Goal: Task Accomplishment & Management: Use online tool/utility

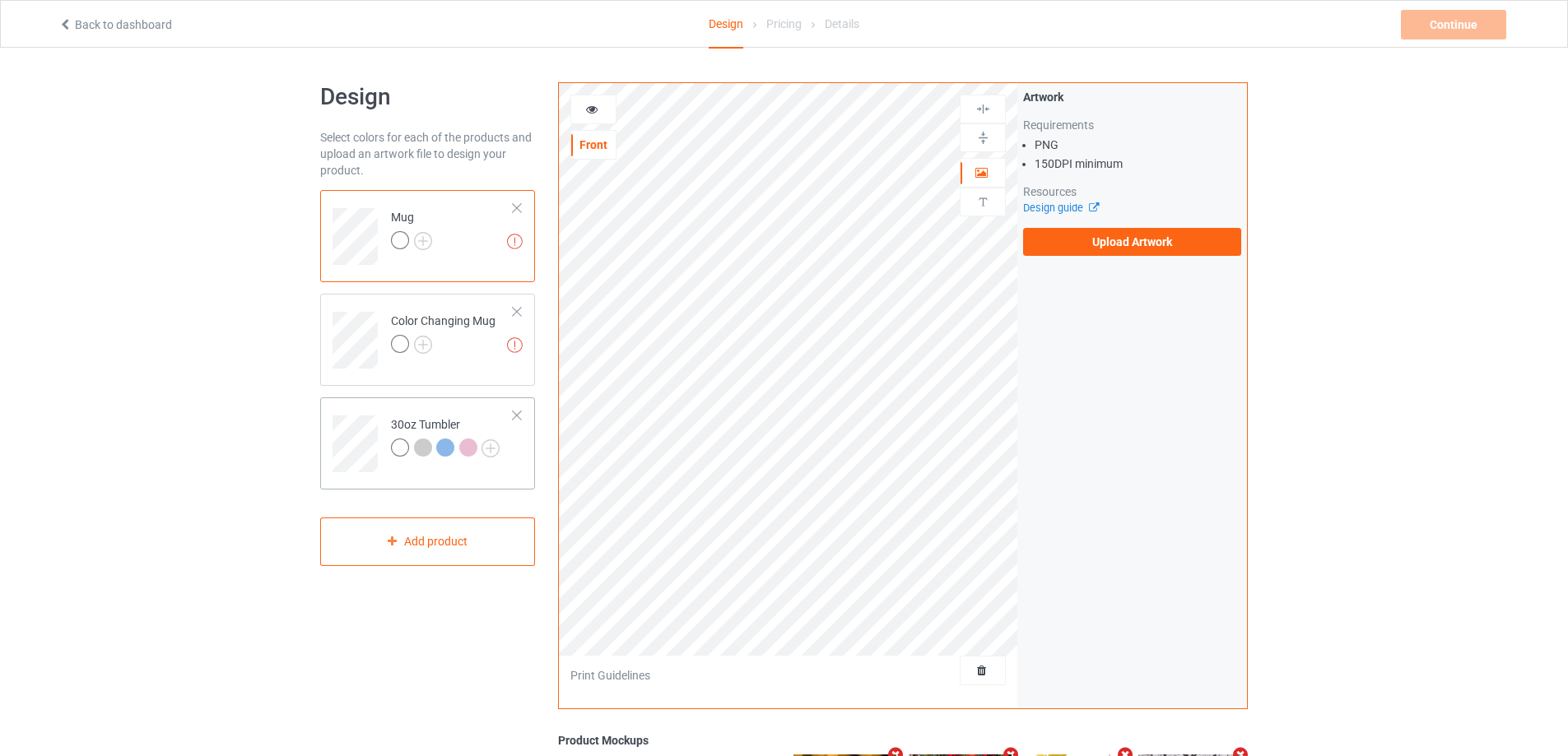
click at [440, 406] on td "30oz Tumbler" at bounding box center [451, 437] width 140 height 68
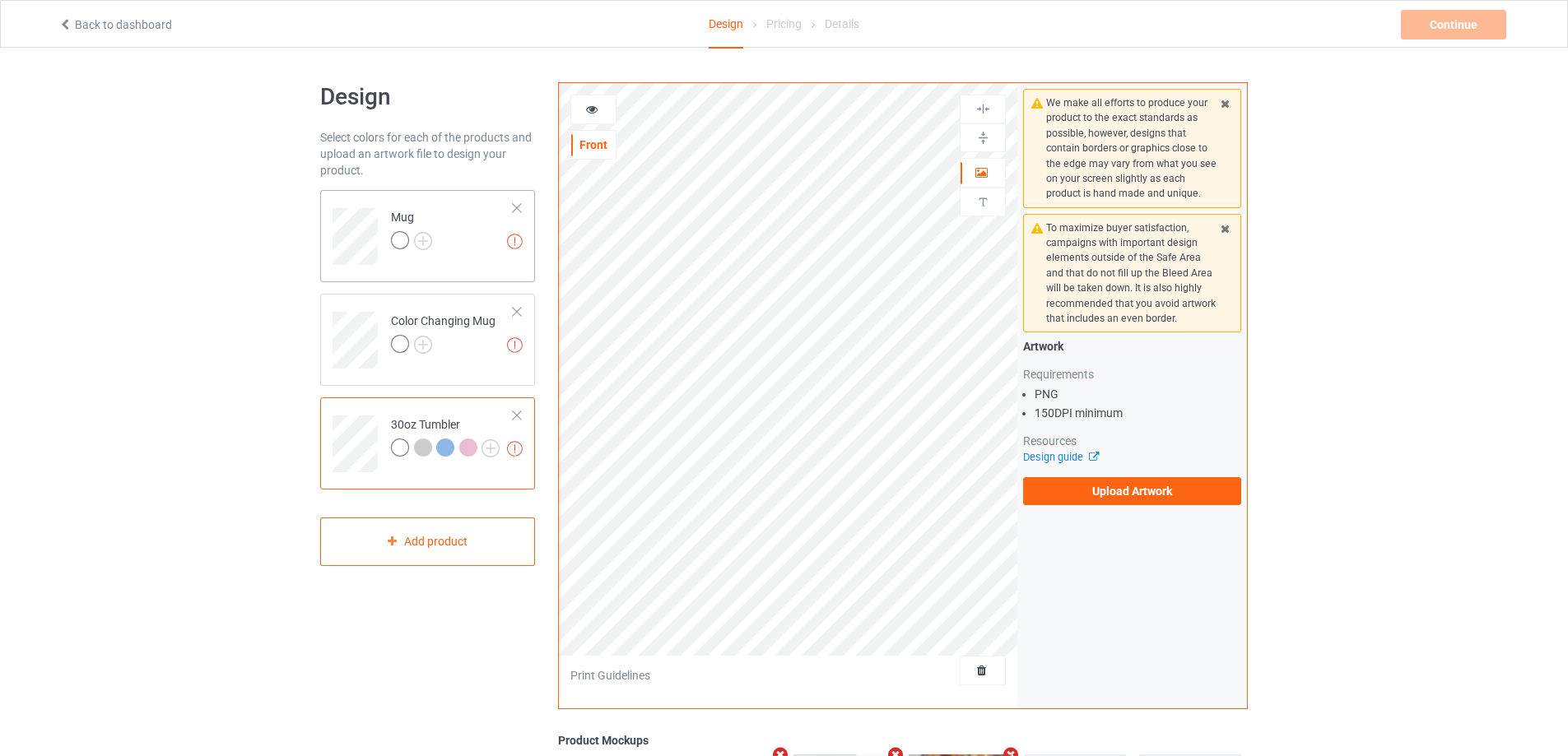
click at [464, 260] on td "Missing artworks Mug" at bounding box center [451, 230] width 140 height 68
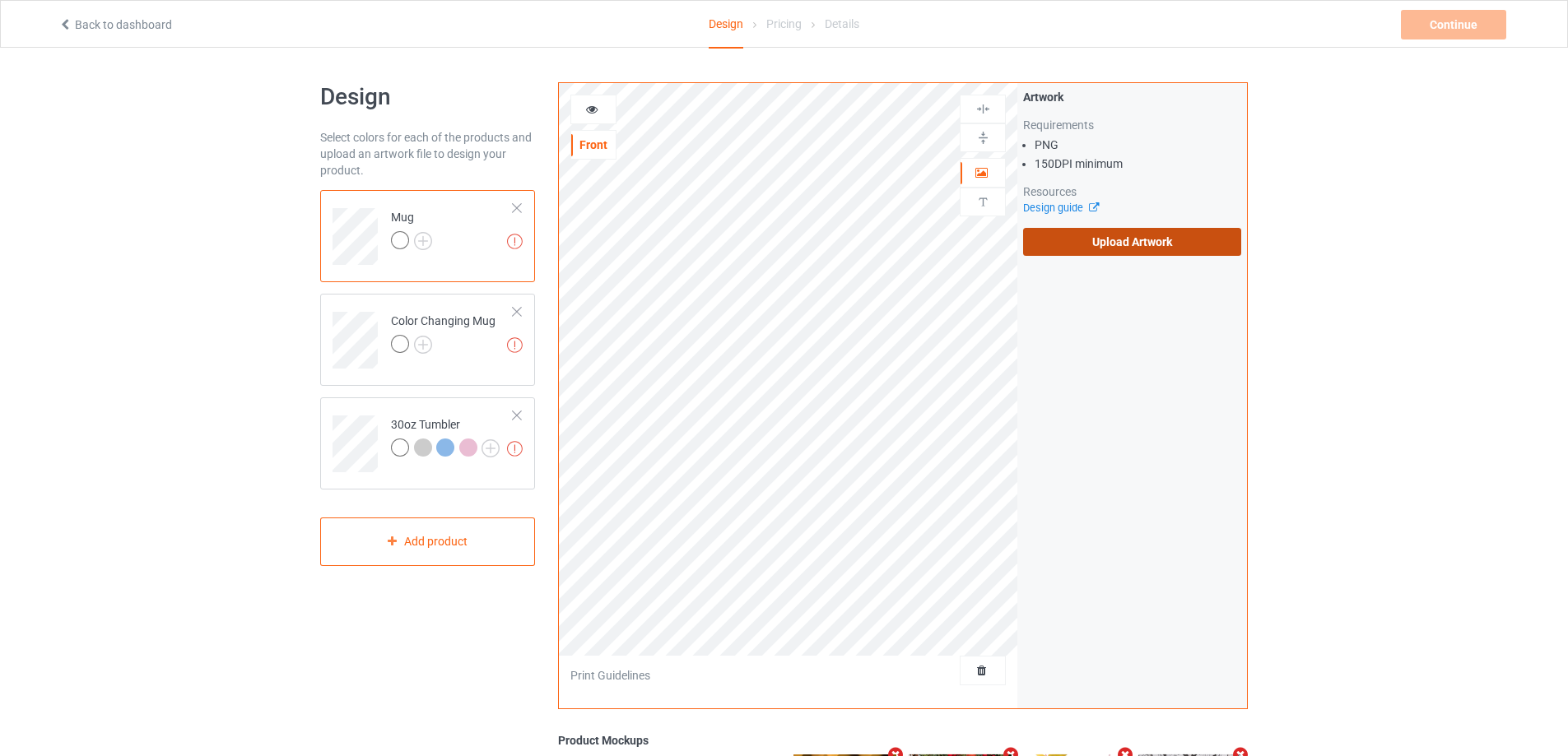
click at [1115, 247] on label "Upload Artwork" at bounding box center [1132, 242] width 218 height 28
click at [0, 0] on input "Upload Artwork" at bounding box center [0, 0] width 0 height 0
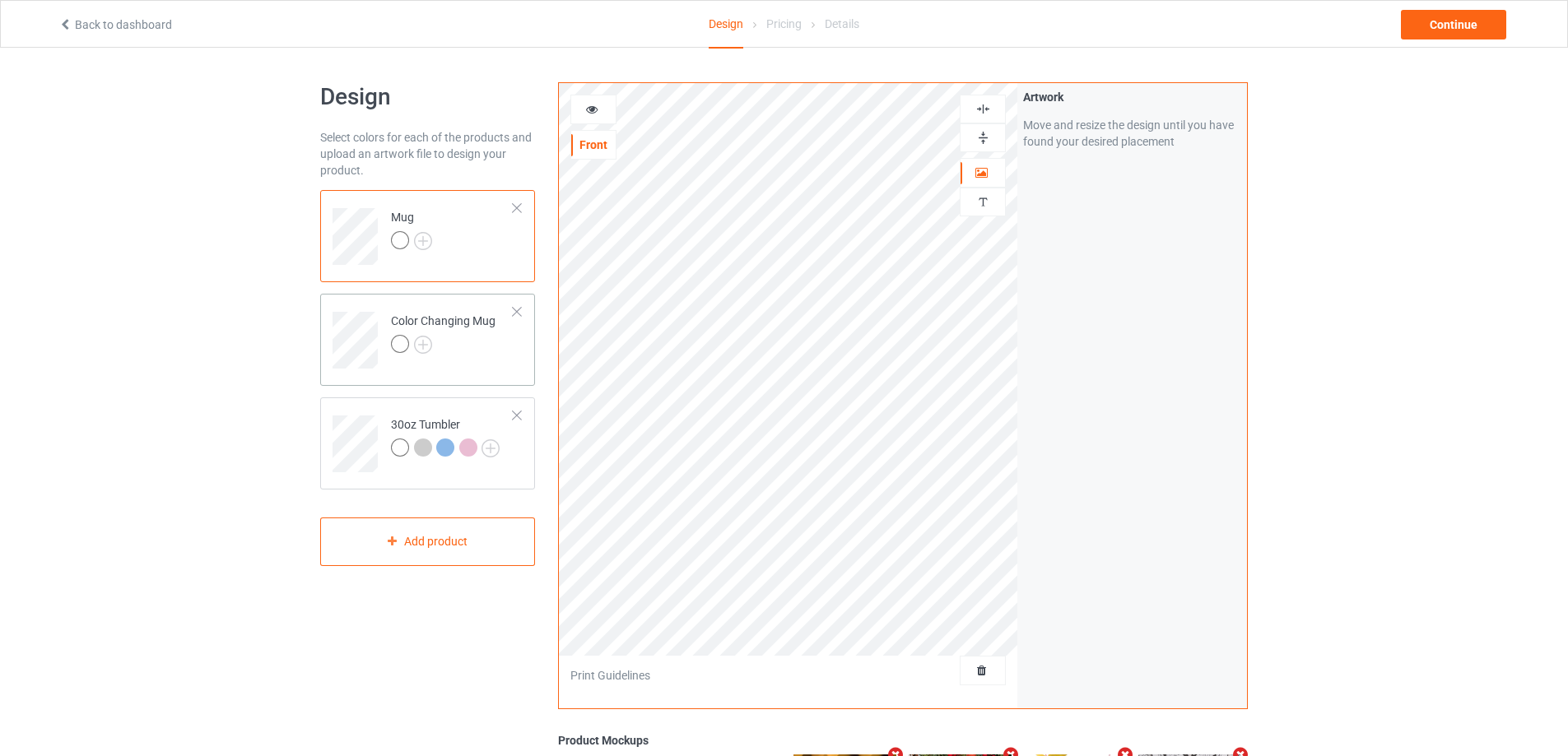
drag, startPoint x: 476, startPoint y: 357, endPoint x: 475, endPoint y: 341, distance: 16.0
click at [475, 357] on div at bounding box center [443, 346] width 104 height 23
click at [482, 249] on td "Mug" at bounding box center [451, 230] width 140 height 68
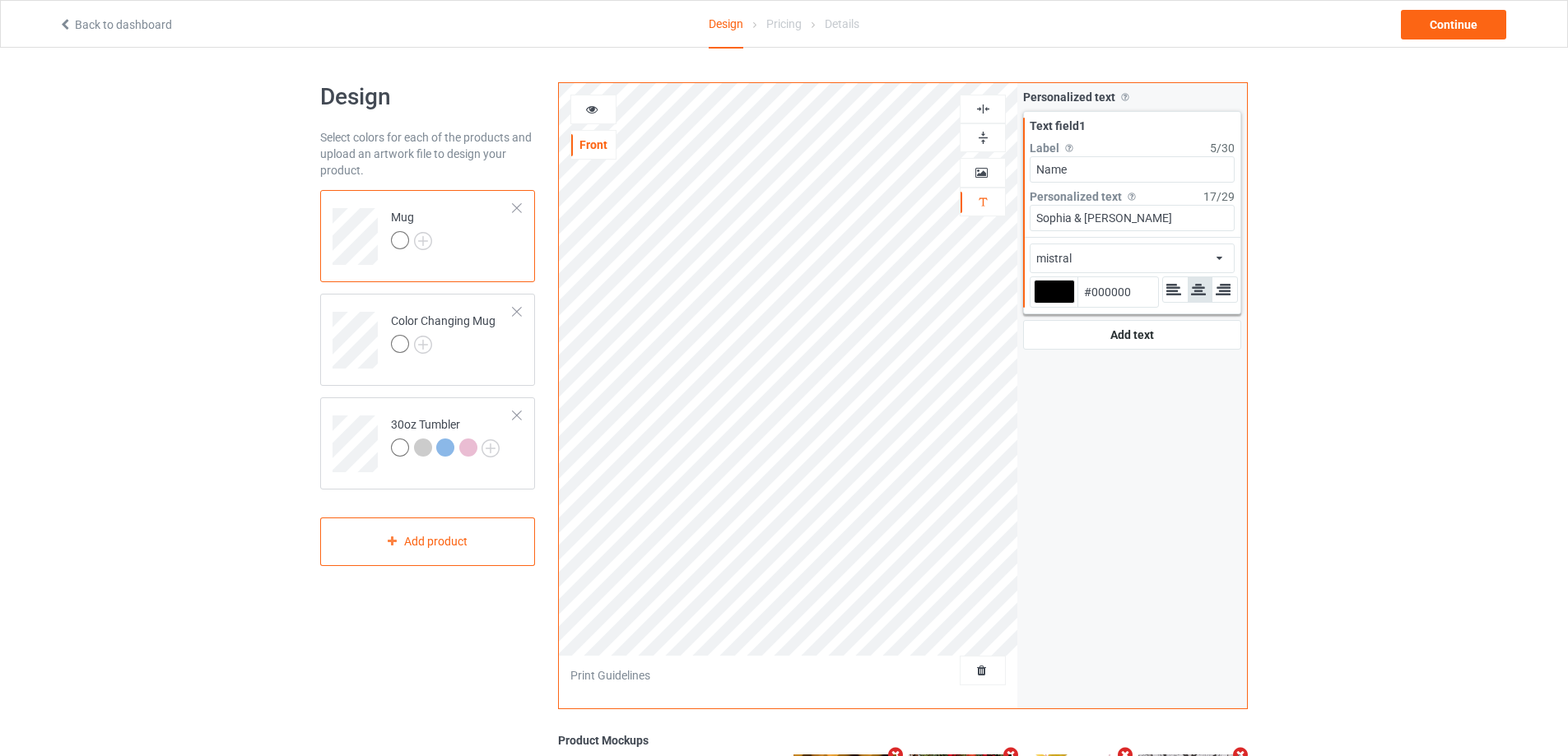
click at [1054, 285] on div at bounding box center [1055, 292] width 41 height 24
click at [1054, 304] on input "#000000" at bounding box center [1055, 315] width 41 height 22
type input "#d2b2b2"
type input "#D2B2B2"
type input "#cfafaf"
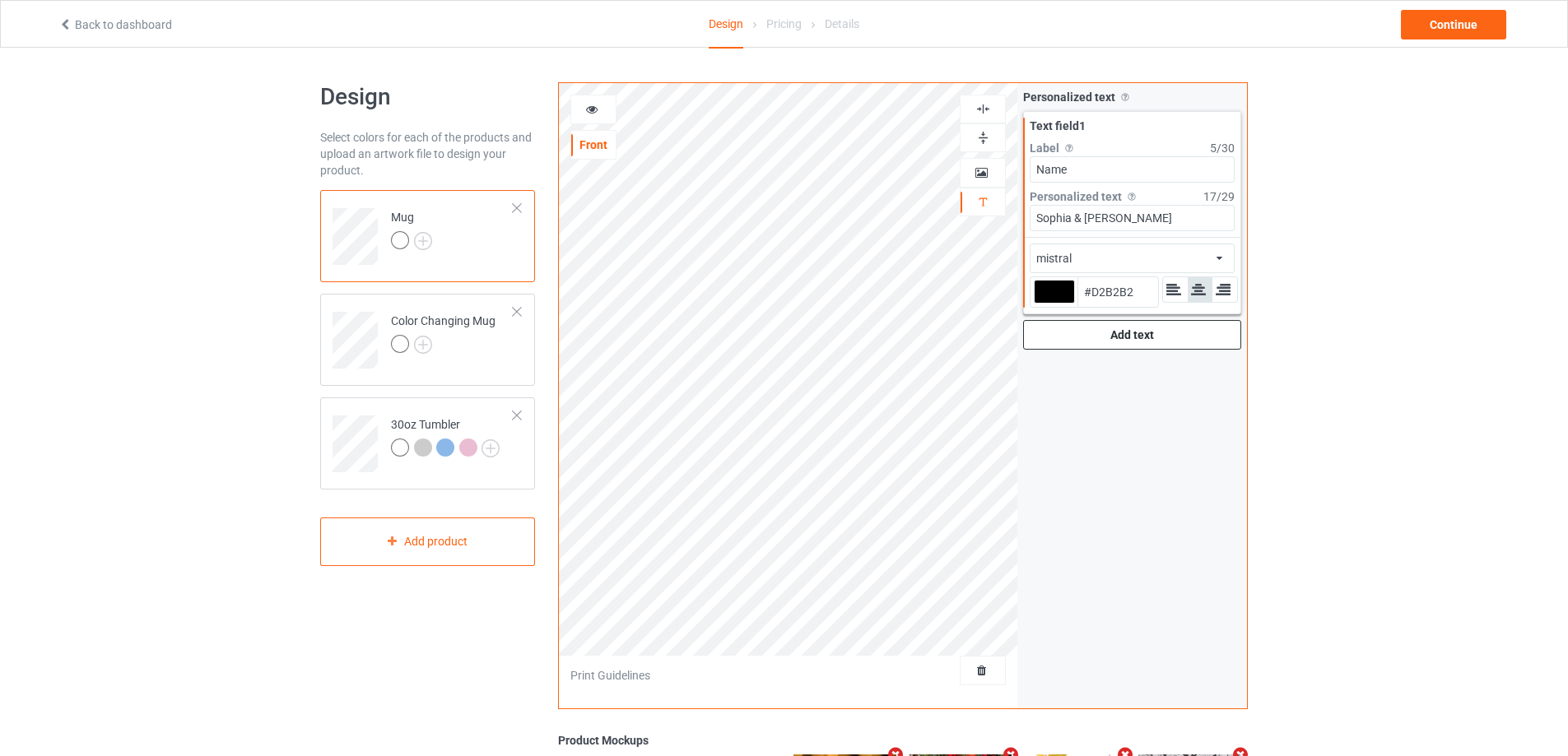
type input "#CFAFAF"
type input "#e2d5d5"
type input "#E2D5D5"
type input "#ffffff"
type input "#FFFFFF"
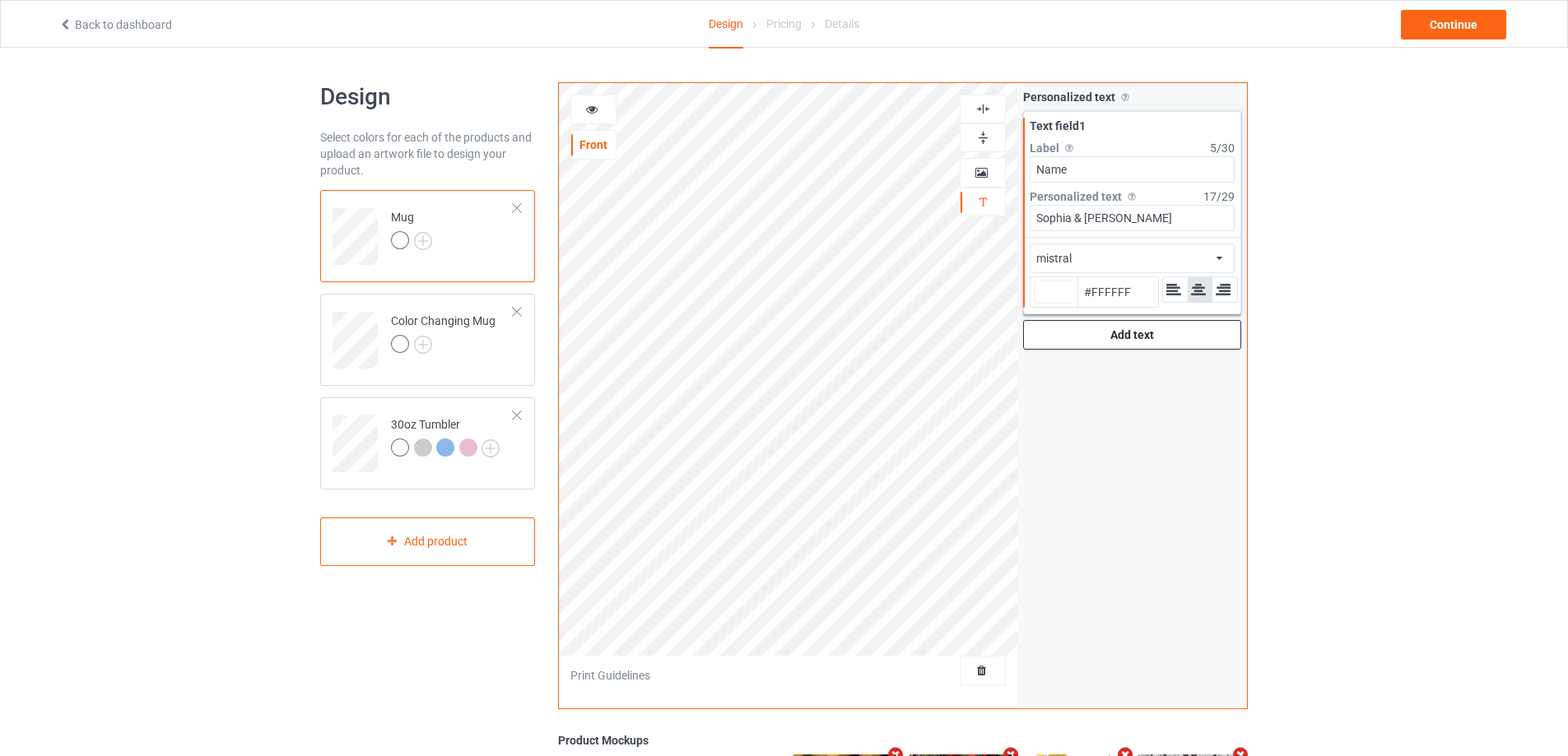
type input "#ffffff"
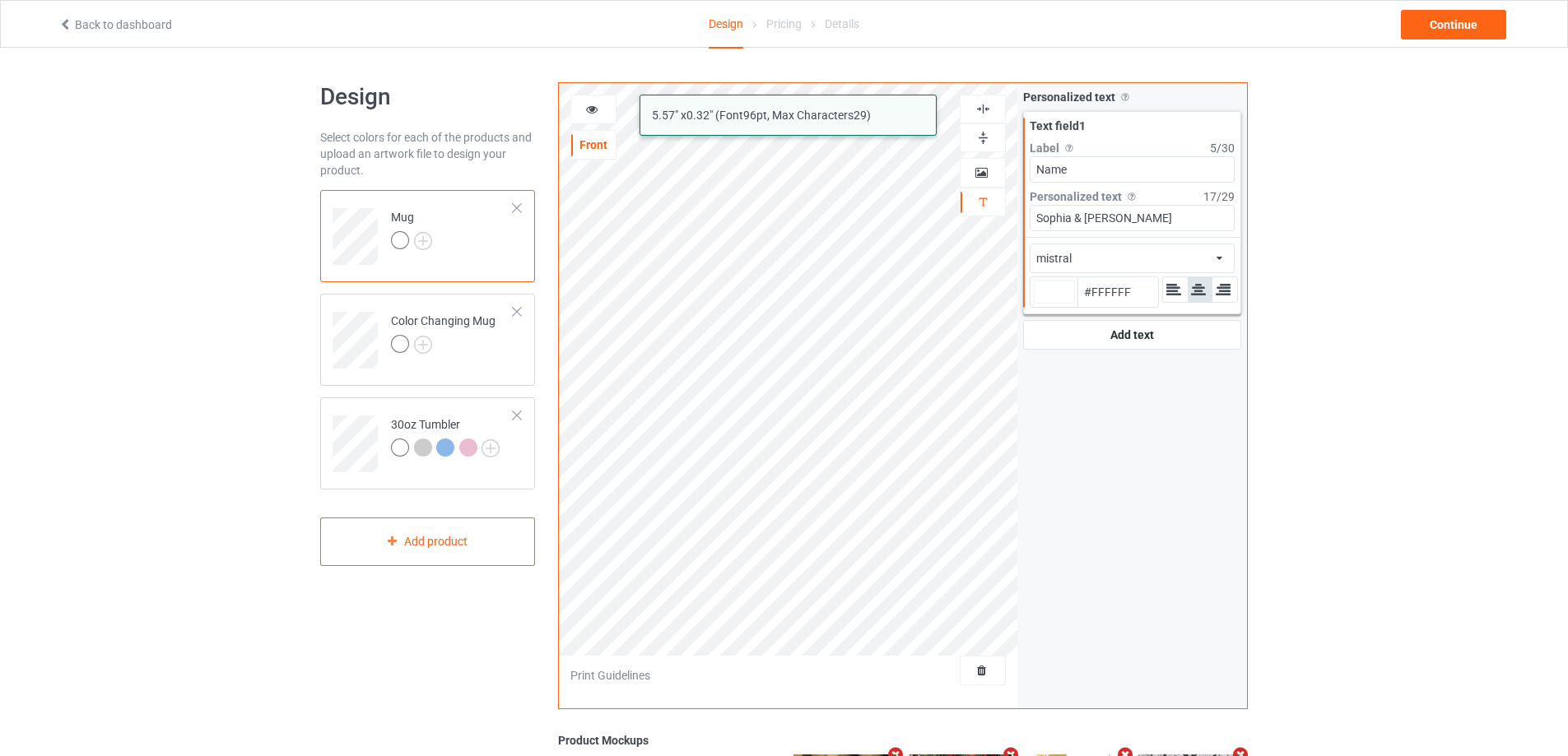
click at [972, 222] on div "mistral 5.57 " x 0.32 " (Font 96 pt, Max Characters 29 ) Front Artwork Personal…" at bounding box center [903, 396] width 690 height 627
type input "[PERSON_NAME]"
type input "#ffffff"
type input "[PERSON_NAME]"
click at [1152, 220] on input "[PERSON_NAME]" at bounding box center [1132, 218] width 205 height 27
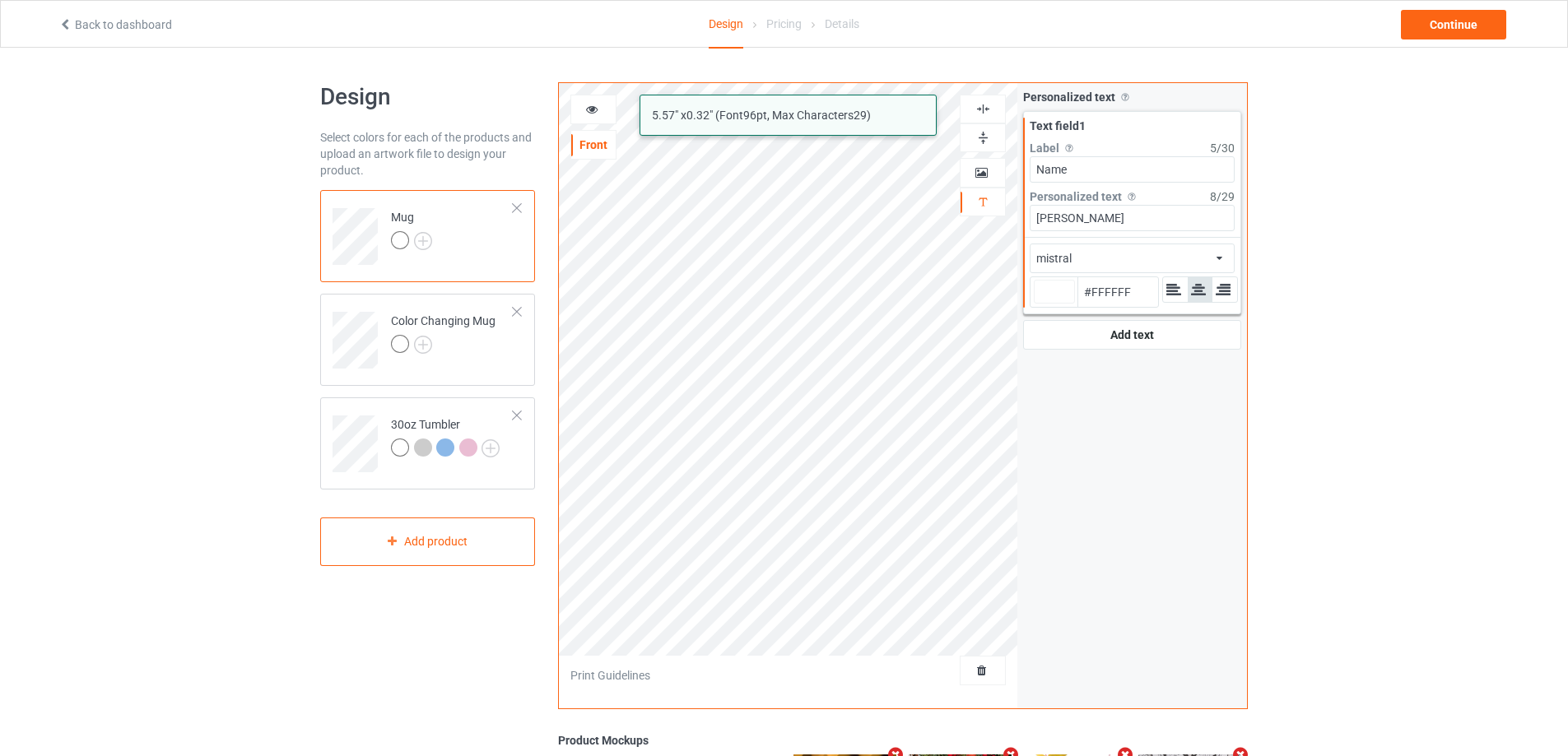
type input "#ffffff"
type input "[PERSON_NAME]"
type input "#ffffff"
type input "[PERSON_NAME] &"
type input "#ffffff"
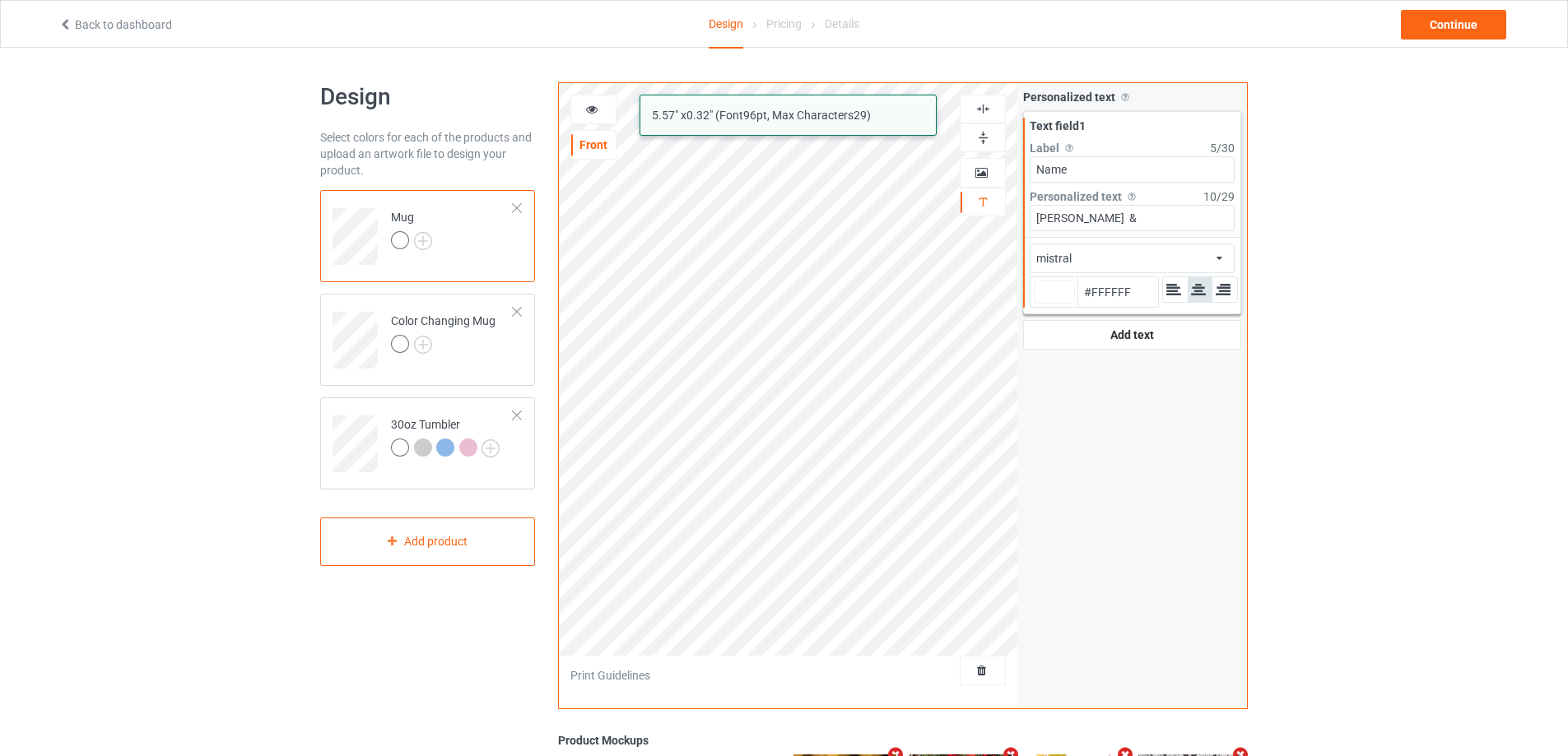
type input "[PERSON_NAME] &"
type input "#ffffff"
paste input "Sophia &"
type input "[PERSON_NAME] & [PERSON_NAME] &"
type input "#ffffff"
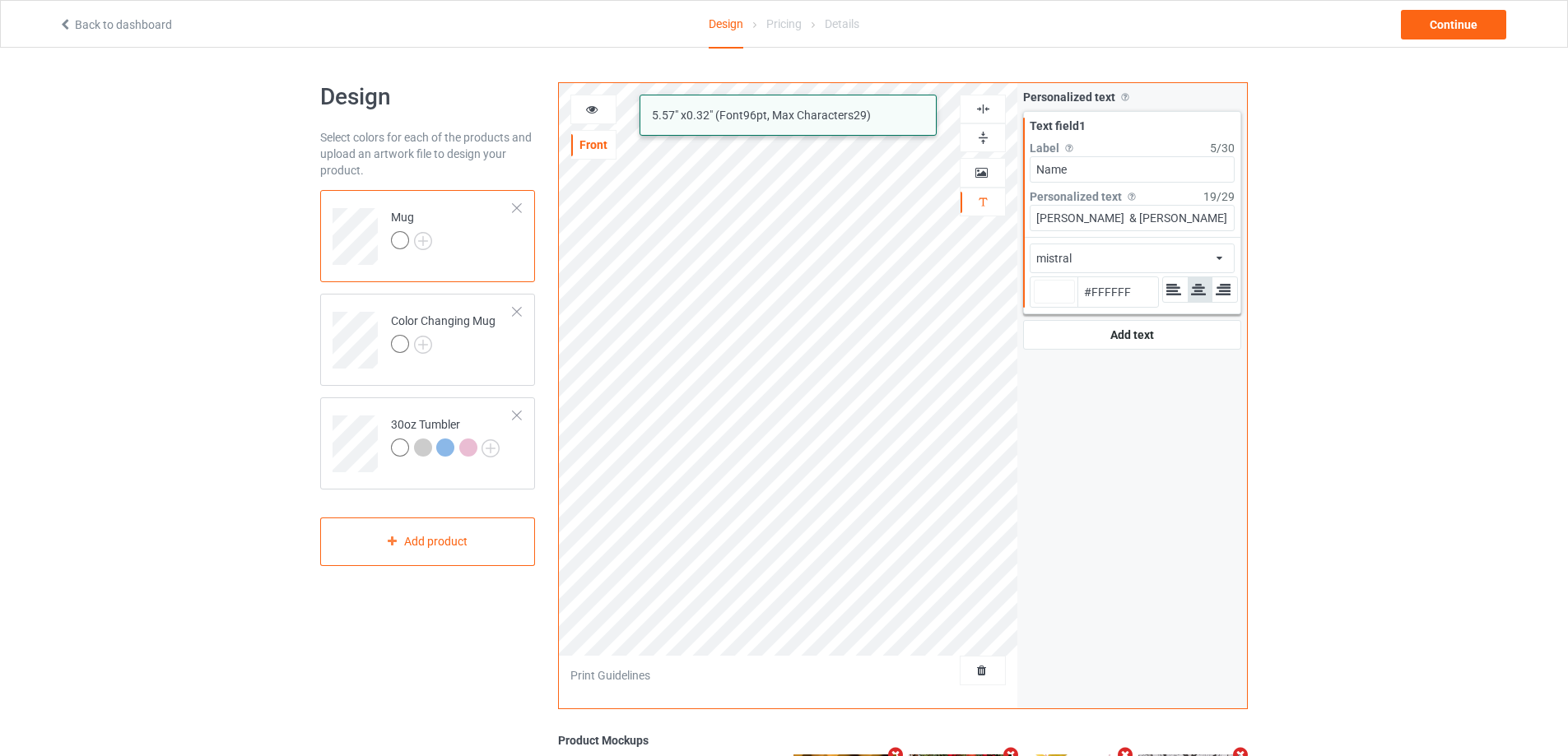
type input "[PERSON_NAME] & [PERSON_NAME]"
type input "#ffffff"
type input "[PERSON_NAME] & [PERSON_NAME]"
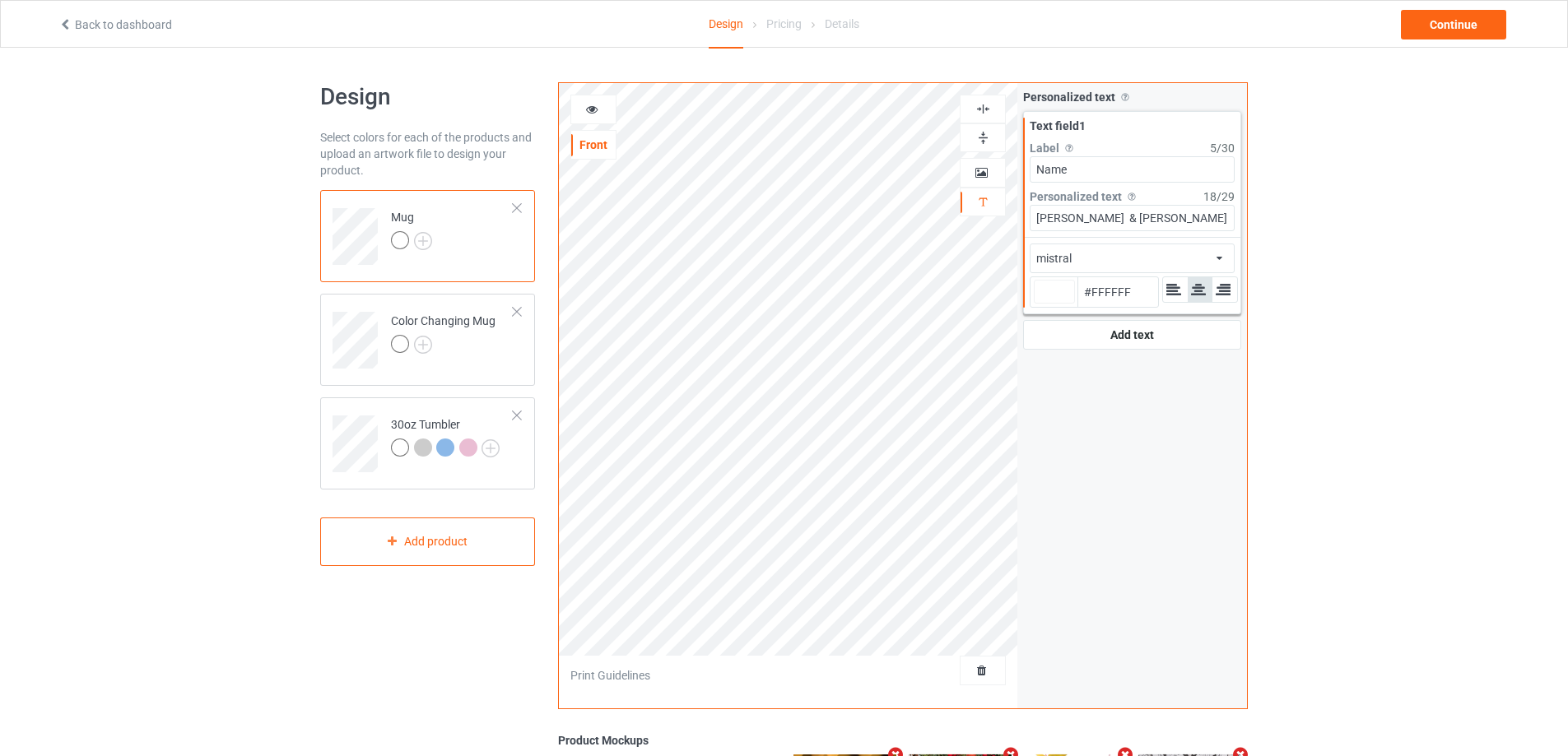
type input "#ffffff"
click at [599, 113] on div at bounding box center [594, 109] width 45 height 16
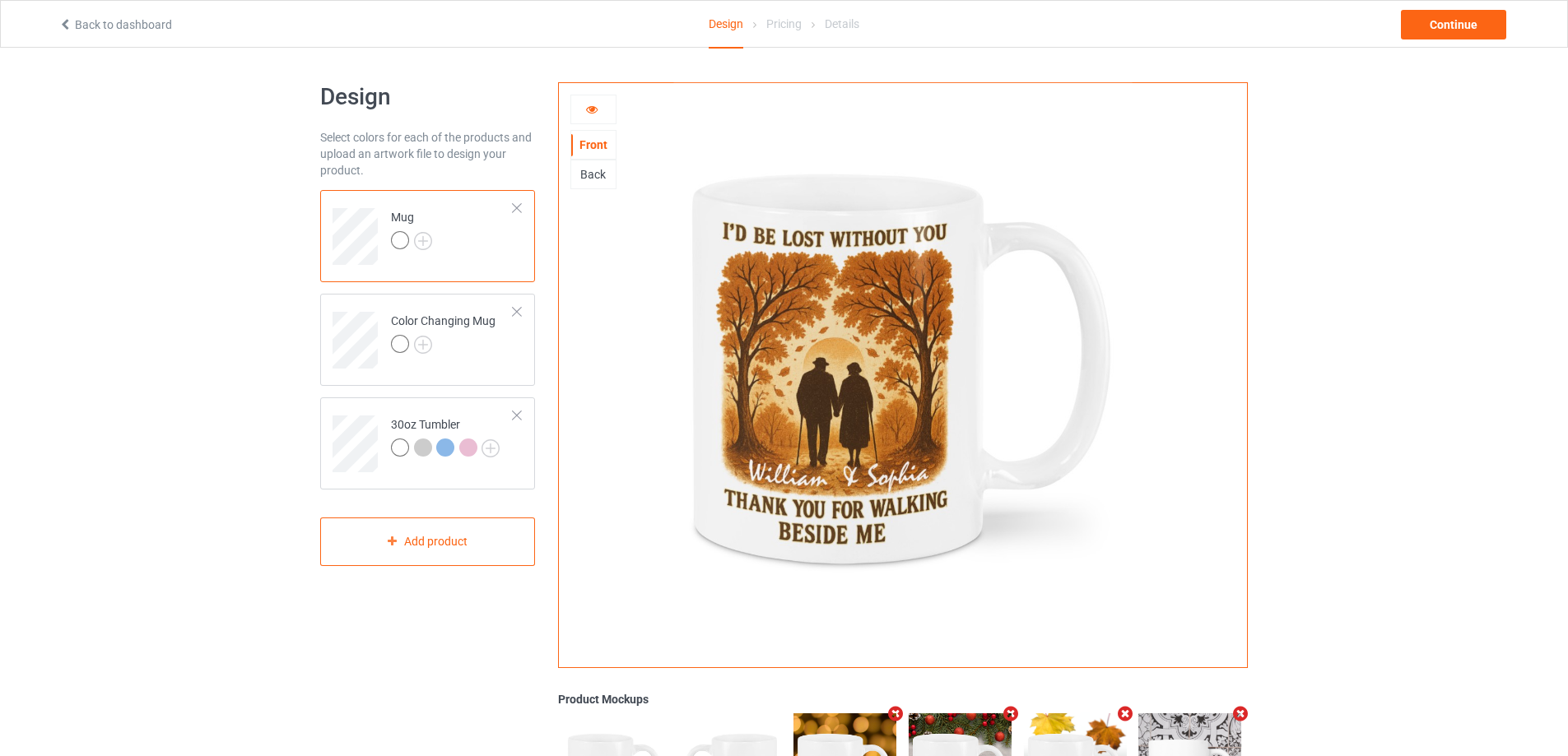
click at [594, 111] on icon at bounding box center [592, 107] width 14 height 11
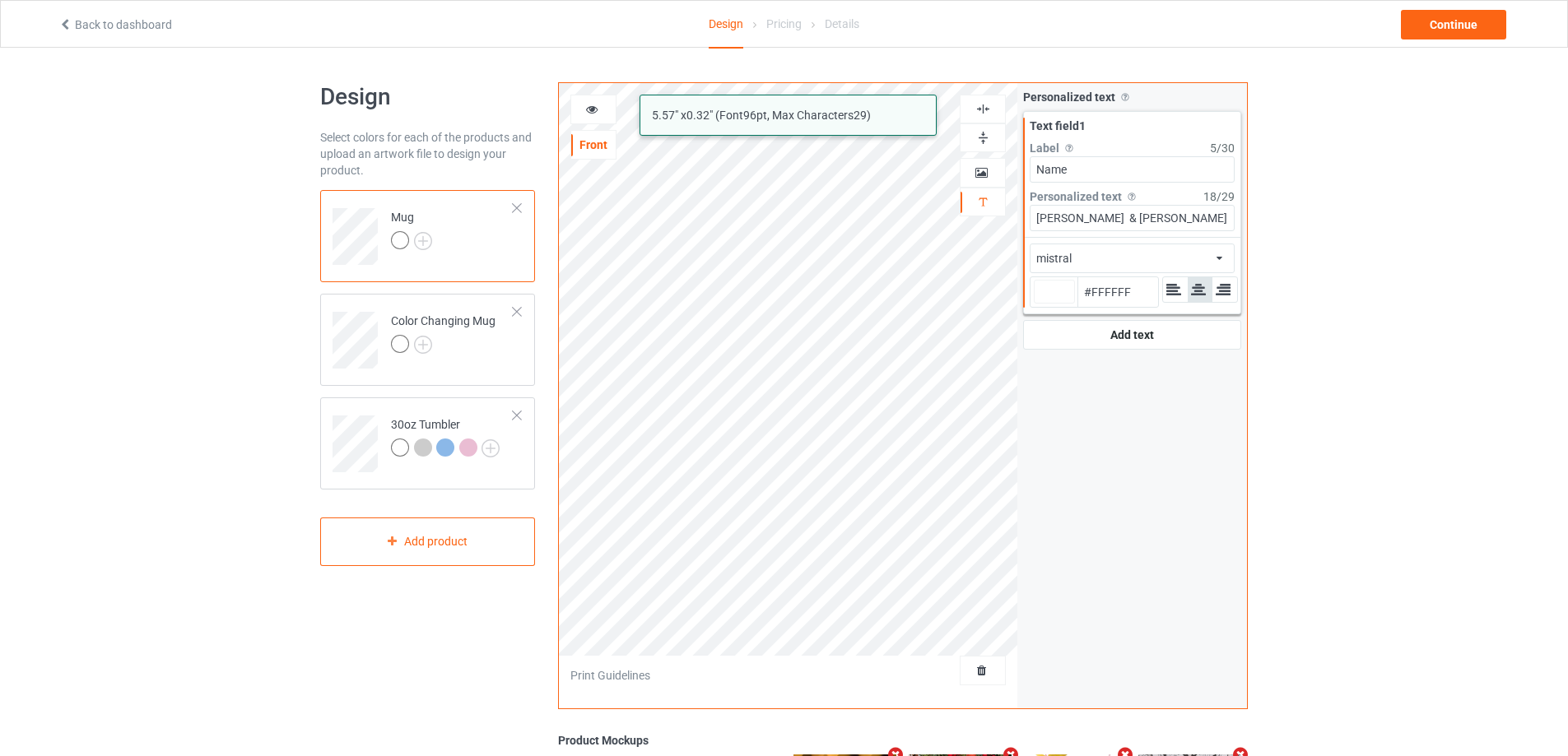
drag, startPoint x: 1154, startPoint y: 214, endPoint x: 961, endPoint y: 217, distance: 193.0
click at [972, 215] on div "mistral 5.57 " x 0.32 " (Font 96 pt, Max Characters 29 ) Front Artwork Personal…" at bounding box center [903, 396] width 690 height 627
type input "#ffffff"
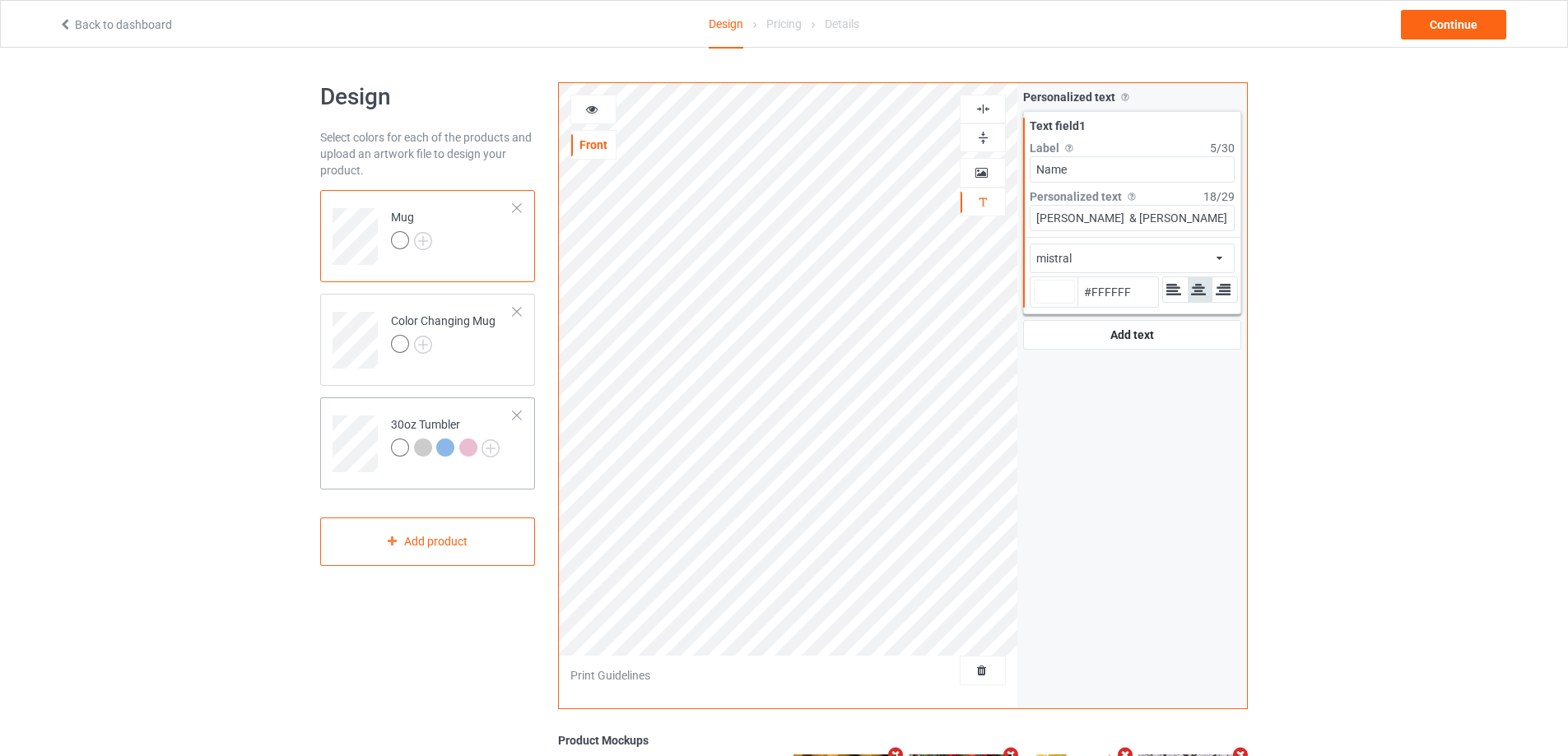
click at [389, 399] on div "30oz Tumbler" at bounding box center [427, 443] width 215 height 92
type input "#2a210f"
click at [956, 220] on div "mistral Front Artwork Personalized text Print Guidelines Personalized text Allo…" at bounding box center [903, 396] width 690 height 627
paste input "[PERSON_NAME] & [PERSON_NAME]"
type input "[PERSON_NAME] & [PERSON_NAME]"
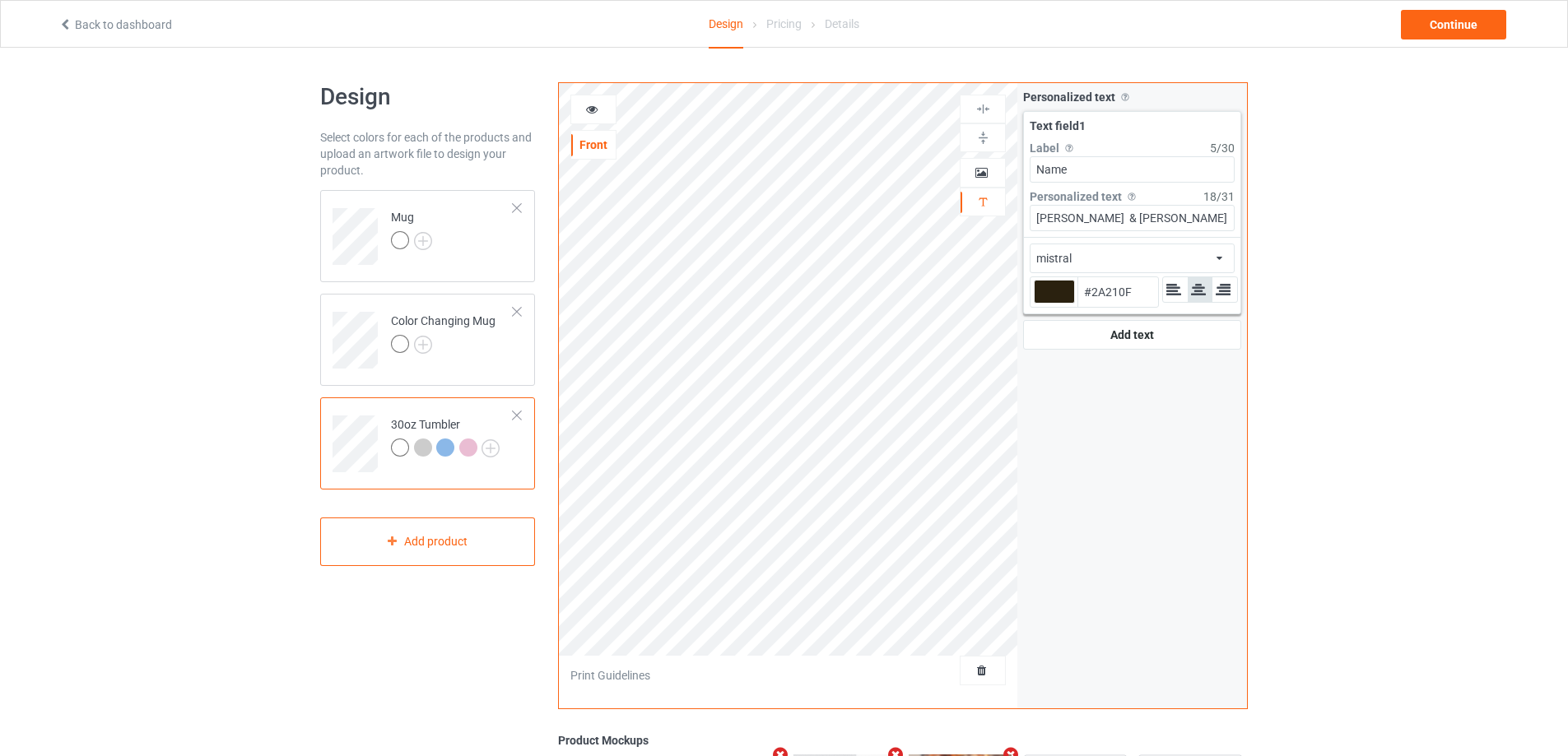
type input "#2a210f"
type input "[PERSON_NAME] & [PERSON_NAME]"
click at [1053, 294] on div at bounding box center [1055, 292] width 41 height 24
click at [1053, 304] on input "#2a210f" at bounding box center [1055, 315] width 41 height 22
type input "#c0b7a5"
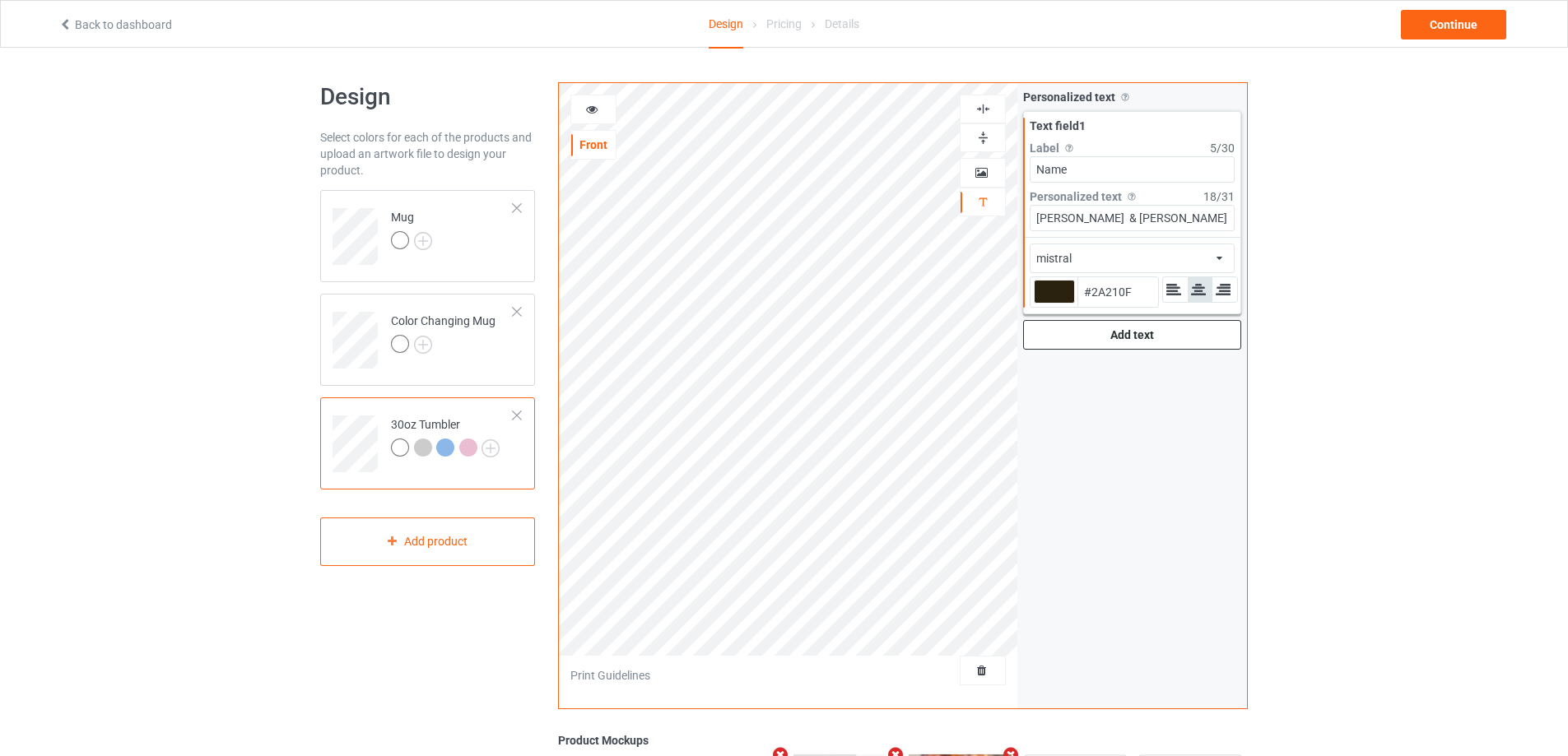
type input "#C0B7A5"
type input "#c7bfad"
type input "#C7BFAD"
type input "#d3cbbb"
type input "#D3CBBB"
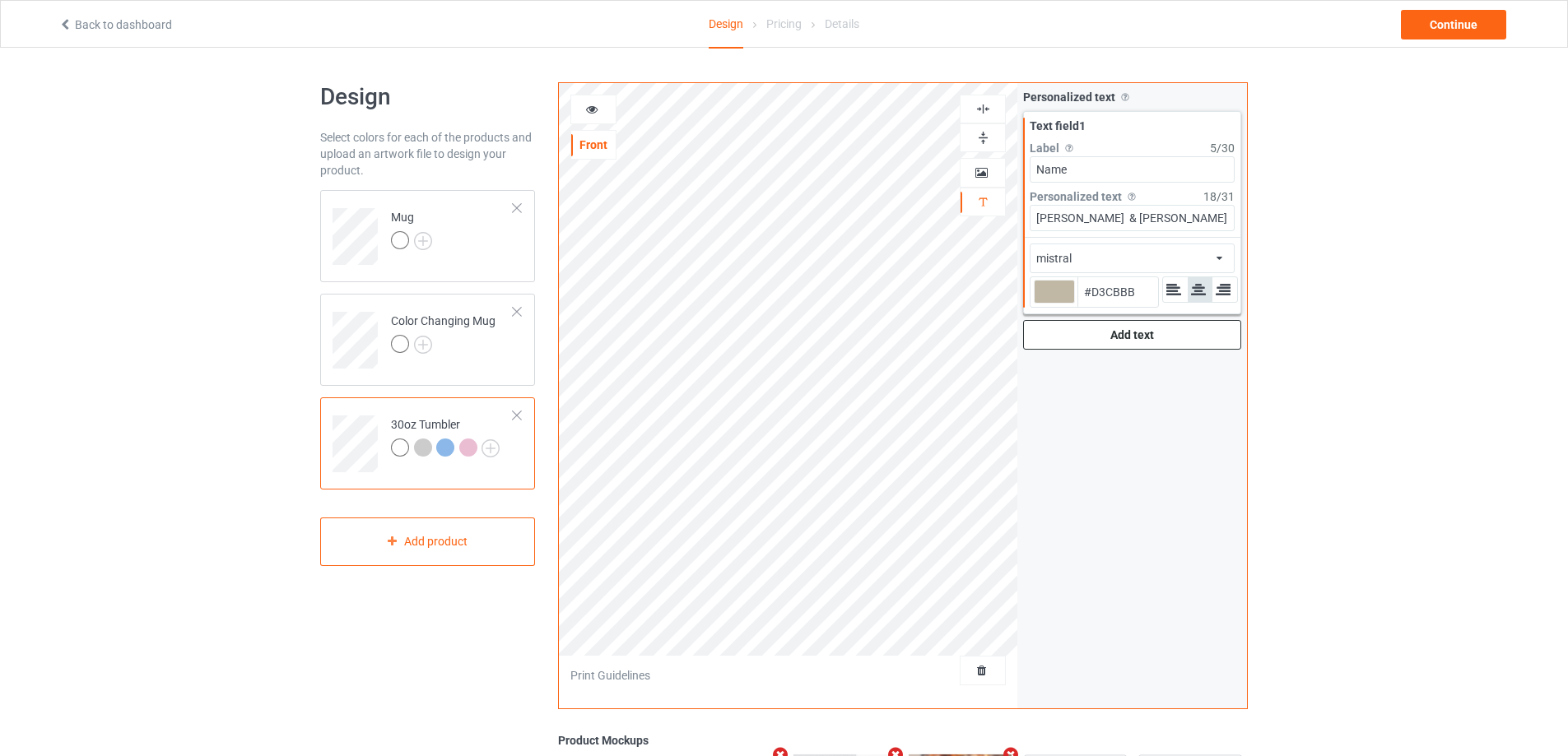
type input "#efece6"
type input "#EFECE6"
type input "#ffffff"
type input "#FFFFFF"
type input "#ffffff"
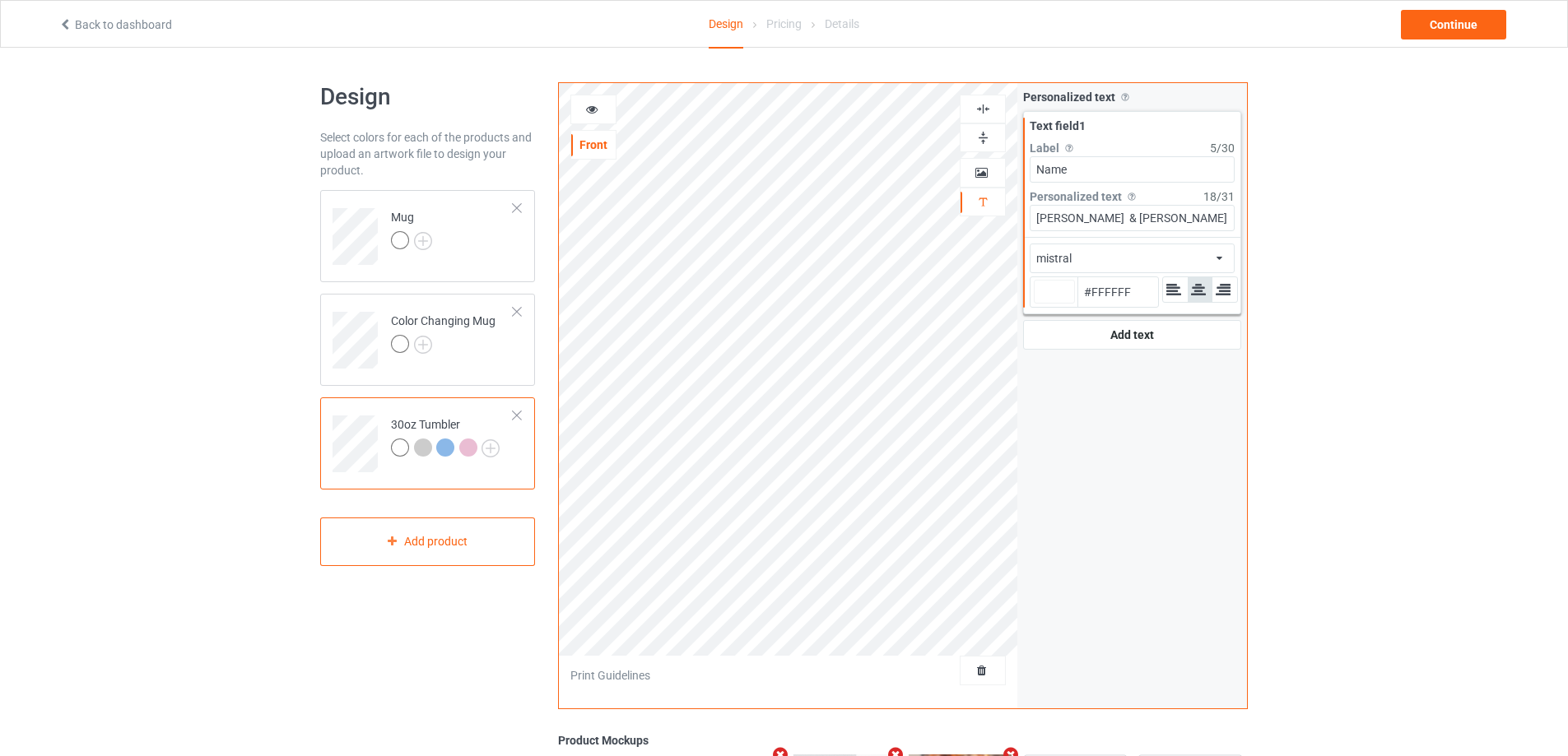
type input "#ffffff"
click at [598, 110] on icon at bounding box center [592, 107] width 14 height 11
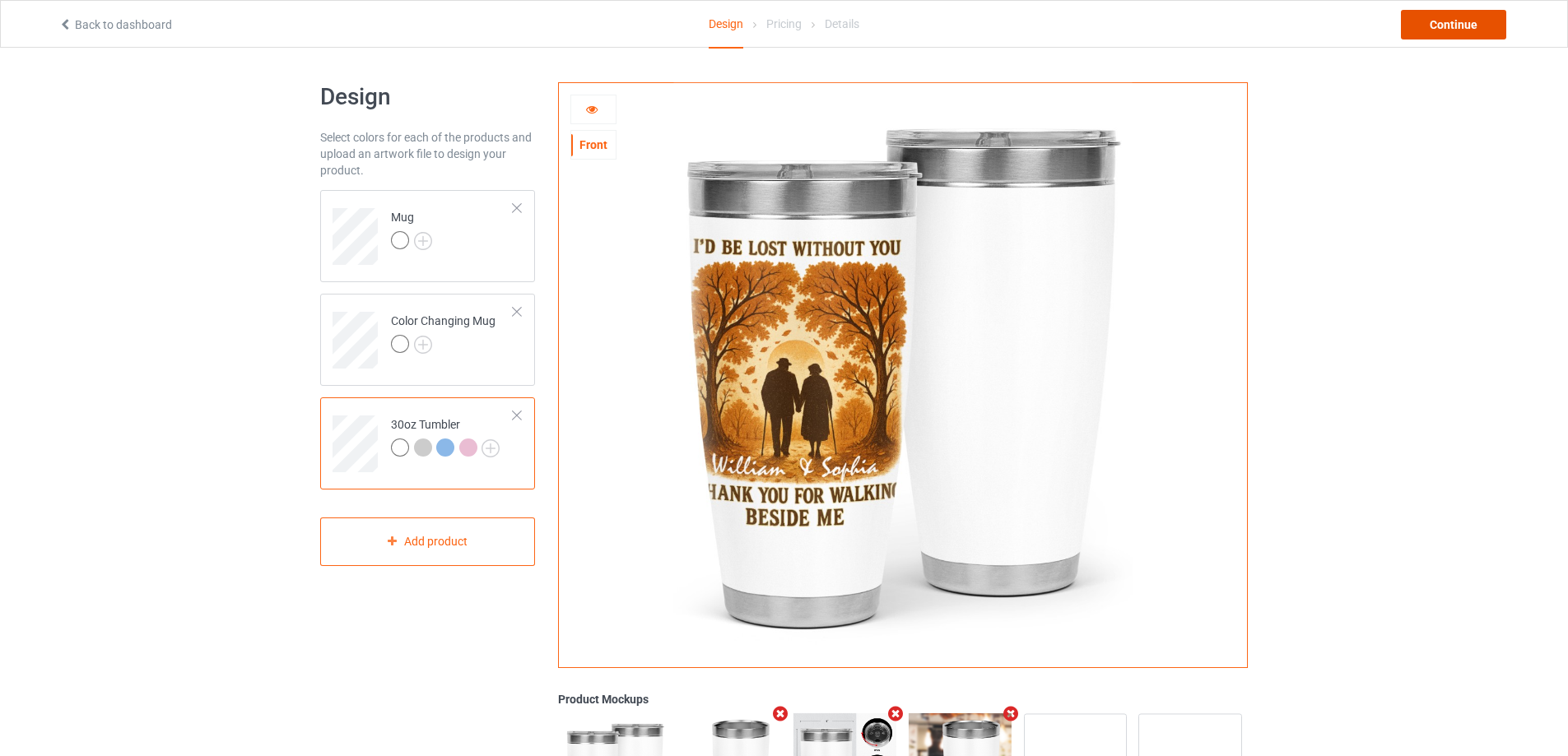
click at [1472, 26] on div "Continue" at bounding box center [1453, 24] width 105 height 29
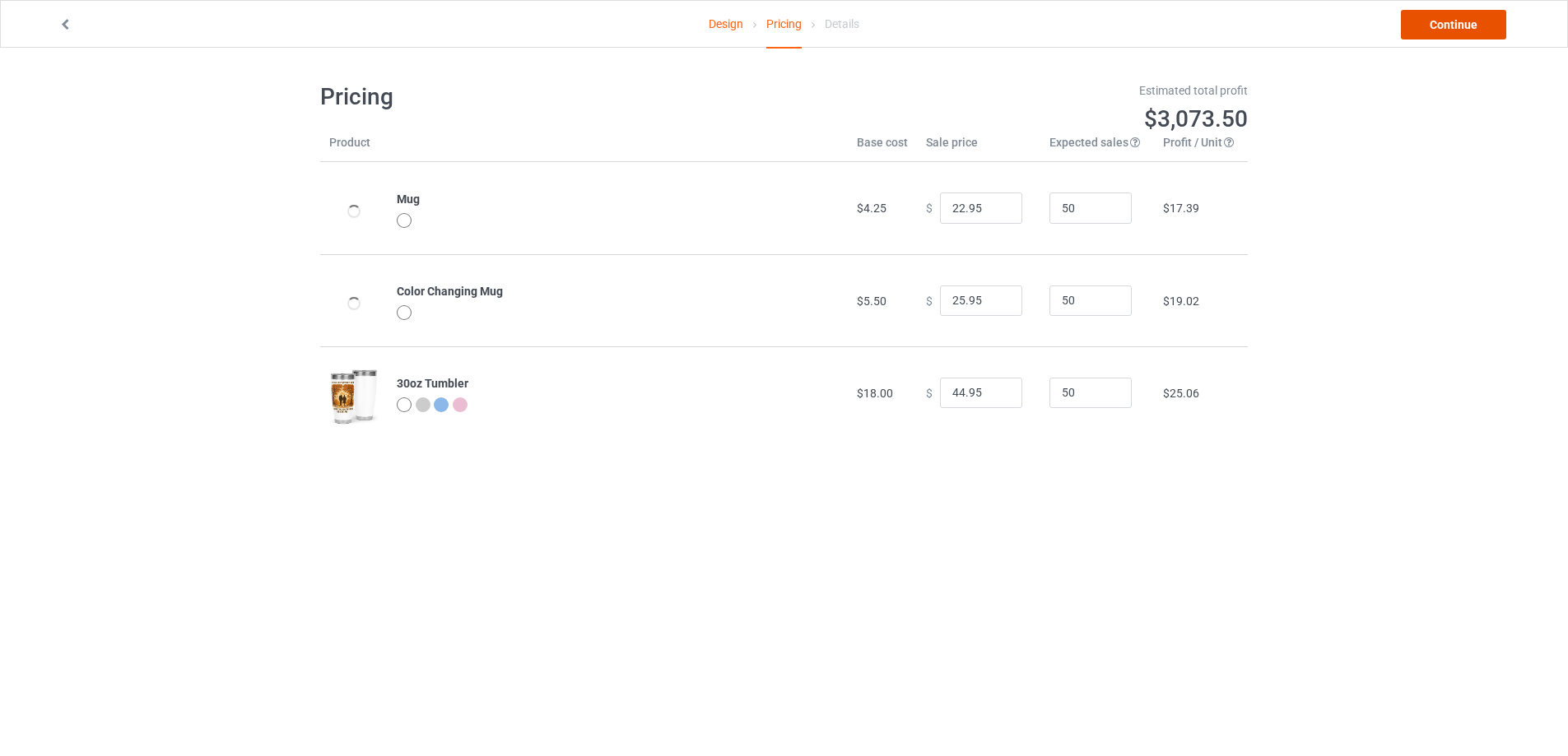
click at [1472, 26] on link "Continue" at bounding box center [1453, 24] width 105 height 29
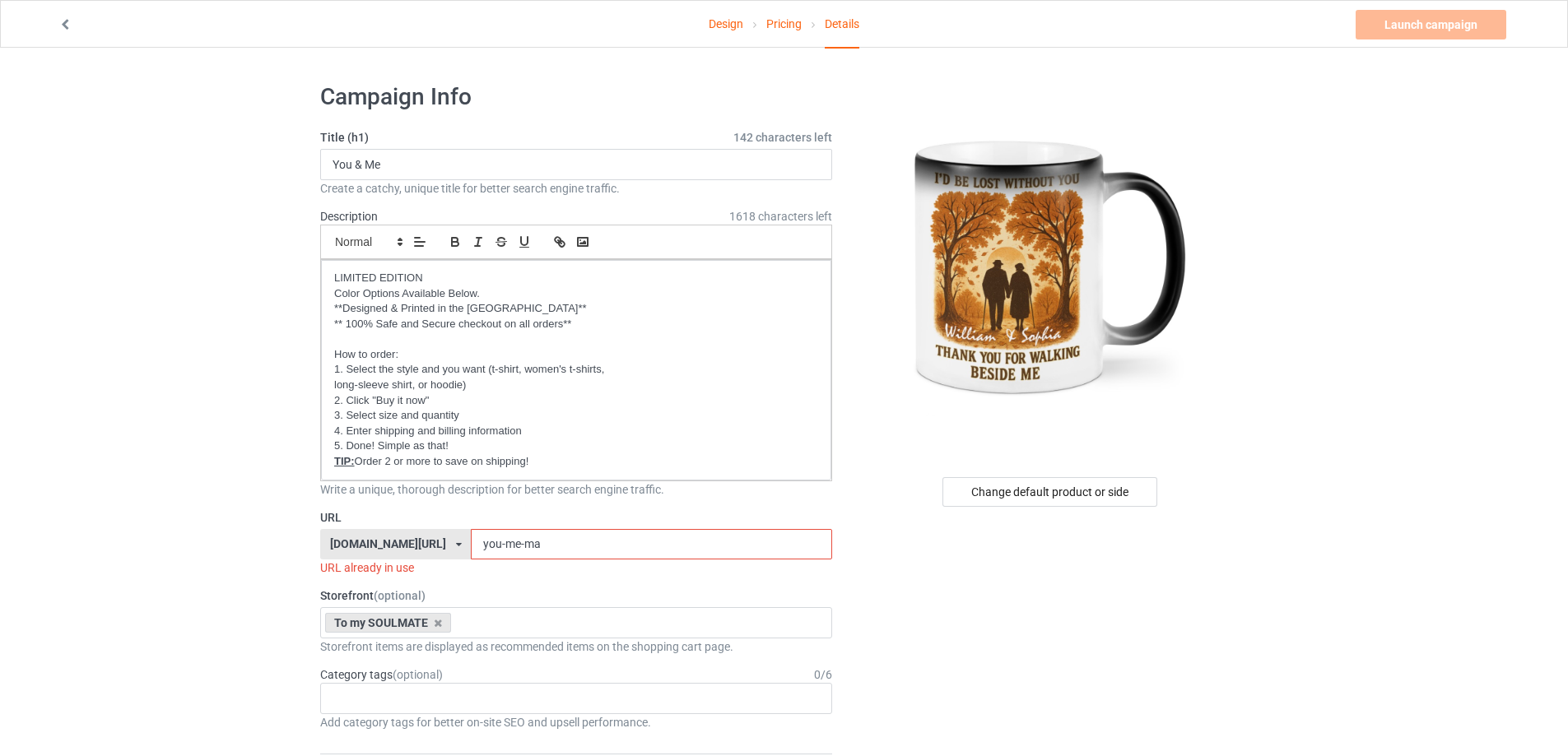
drag, startPoint x: 527, startPoint y: 541, endPoint x: 498, endPoint y: 542, distance: 29.0
click at [498, 542] on input "you-me-ma" at bounding box center [651, 544] width 361 height 31
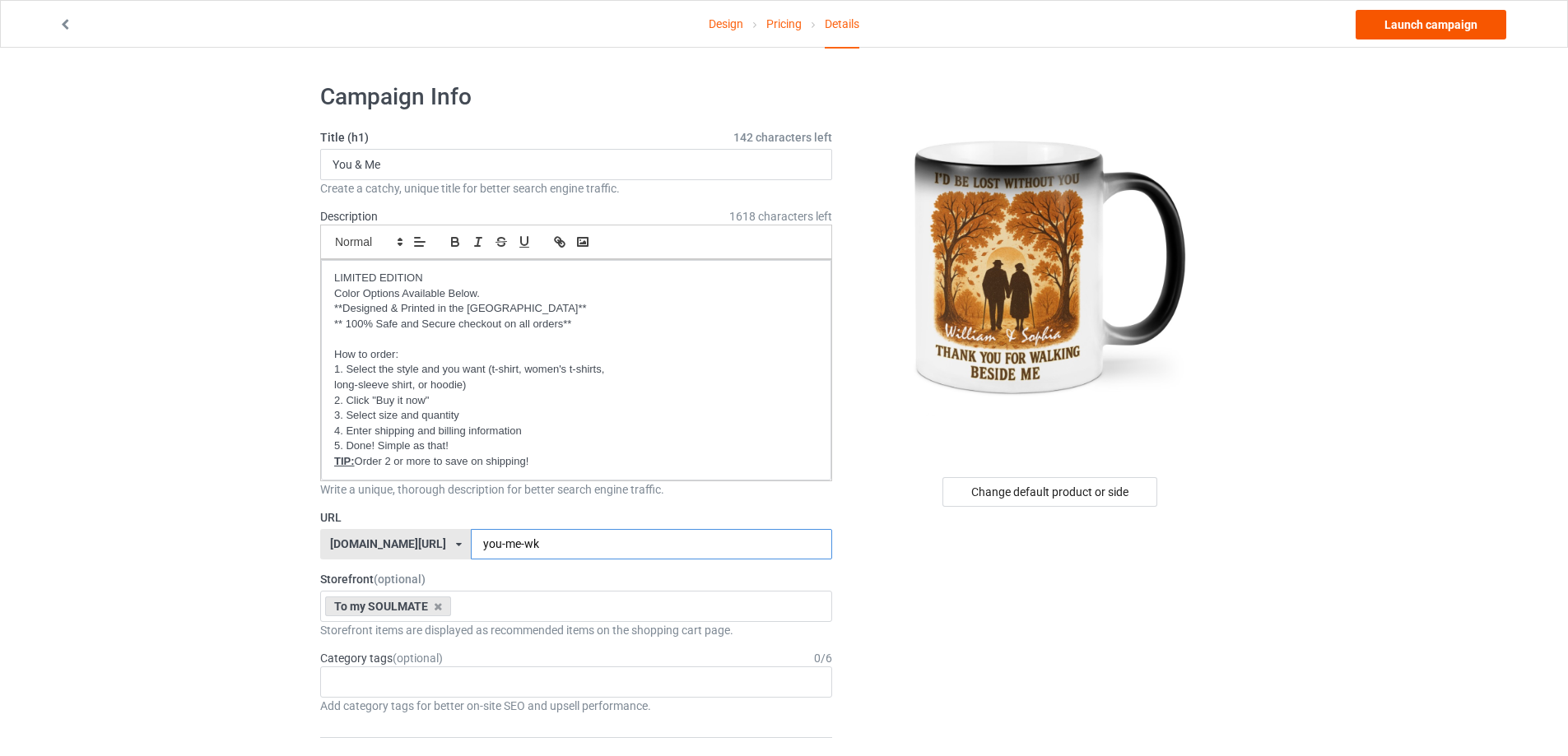
type input "you-me-wk"
click at [1388, 22] on link "Launch campaign" at bounding box center [1431, 24] width 151 height 29
